Goal: Task Accomplishment & Management: Manage account settings

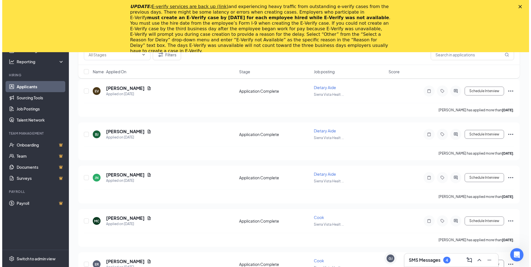
scroll to position [1732, 0]
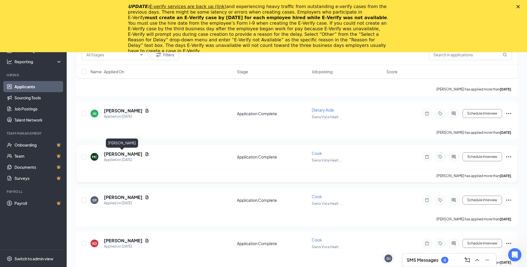
click at [126, 155] on h5 "[PERSON_NAME]" at bounding box center [123, 154] width 39 height 6
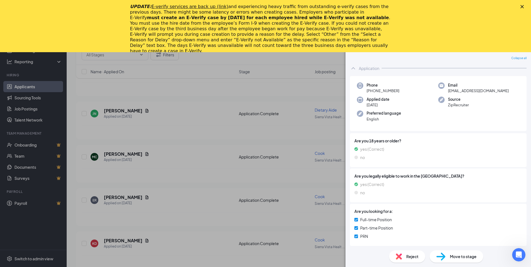
click at [138, 168] on div "MC [PERSON_NAME] at [GEOGRAPHIC_DATA] Add a tag Application Messages Feedback F…" at bounding box center [265, 133] width 531 height 267
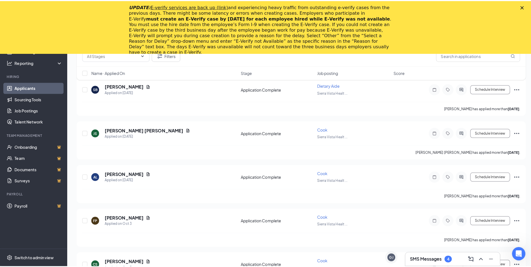
scroll to position [1954, 0]
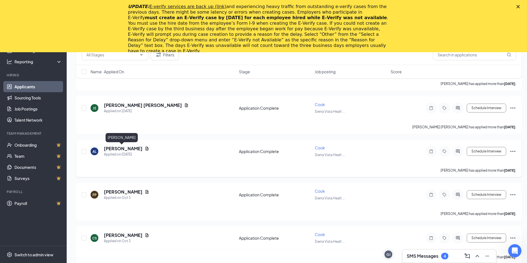
click at [110, 147] on h5 "[PERSON_NAME]" at bounding box center [123, 149] width 39 height 6
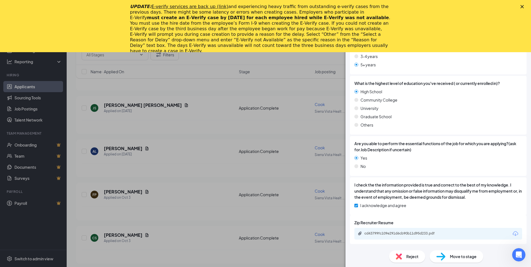
scroll to position [293, 0]
click at [388, 235] on div "cd43799fc109e291d6cb90b11d95d233.pdf" at bounding box center [404, 233] width 78 height 4
click at [173, 151] on div "AL [PERSON_NAME] at [GEOGRAPHIC_DATA] Add a tag Application Messages Feedback F…" at bounding box center [265, 133] width 531 height 267
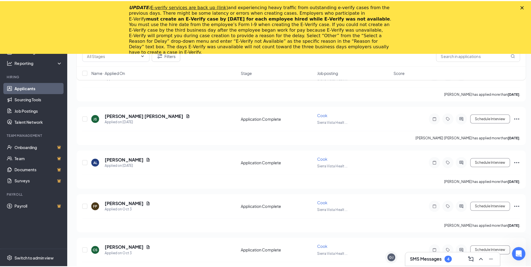
scroll to position [1920, 0]
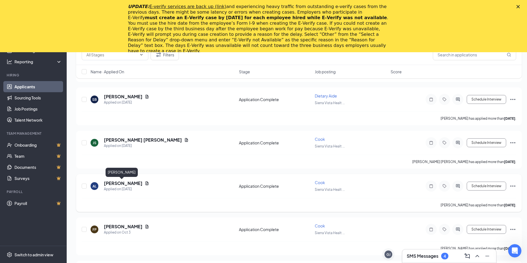
click at [130, 184] on h5 "[PERSON_NAME]" at bounding box center [123, 183] width 39 height 6
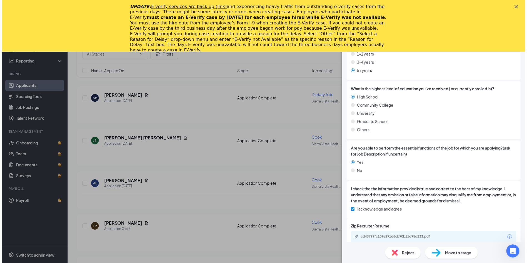
scroll to position [293, 0]
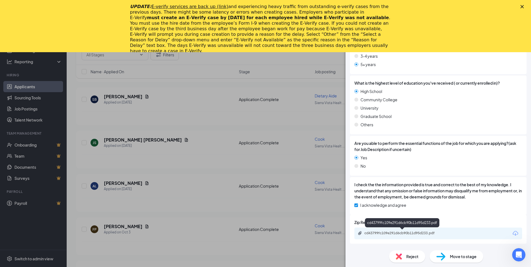
click at [403, 232] on div "cd43799fc109e291d6cb90b11d95d233.pdf" at bounding box center [404, 233] width 78 height 4
click at [163, 136] on div "AL [PERSON_NAME] at [GEOGRAPHIC_DATA] Add a tag Application Messages Feedback F…" at bounding box center [265, 133] width 531 height 267
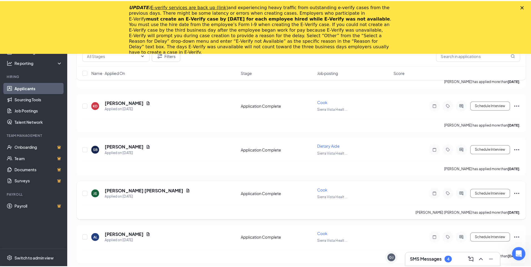
scroll to position [1892, 0]
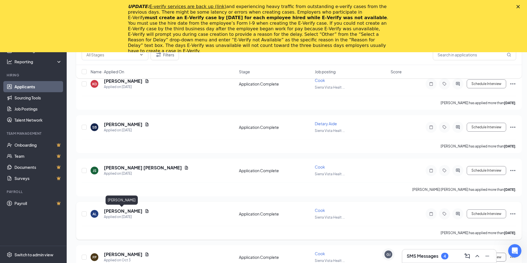
click at [120, 212] on h5 "[PERSON_NAME]" at bounding box center [123, 211] width 39 height 6
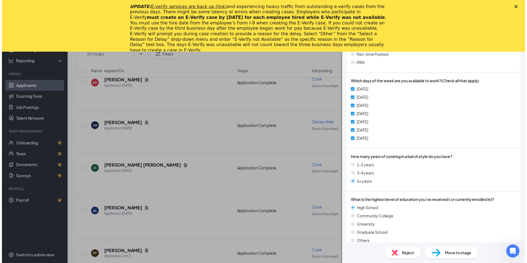
scroll to position [293, 0]
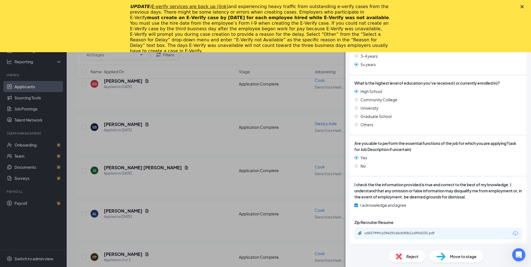
click at [409, 232] on div "cd43799fc109e291d6cb90b11d95d233.pdf" at bounding box center [404, 233] width 78 height 4
click at [218, 122] on div "AL [PERSON_NAME] at [GEOGRAPHIC_DATA] Add a tag Application Messages Feedback F…" at bounding box center [265, 133] width 531 height 267
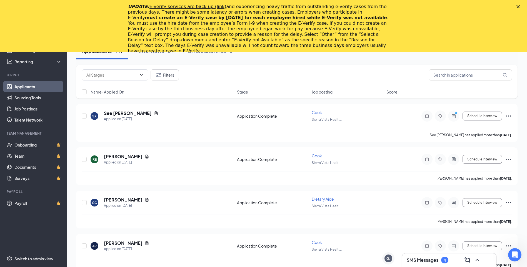
scroll to position [2, 0]
